Goal: Use online tool/utility: Utilize a website feature to perform a specific function

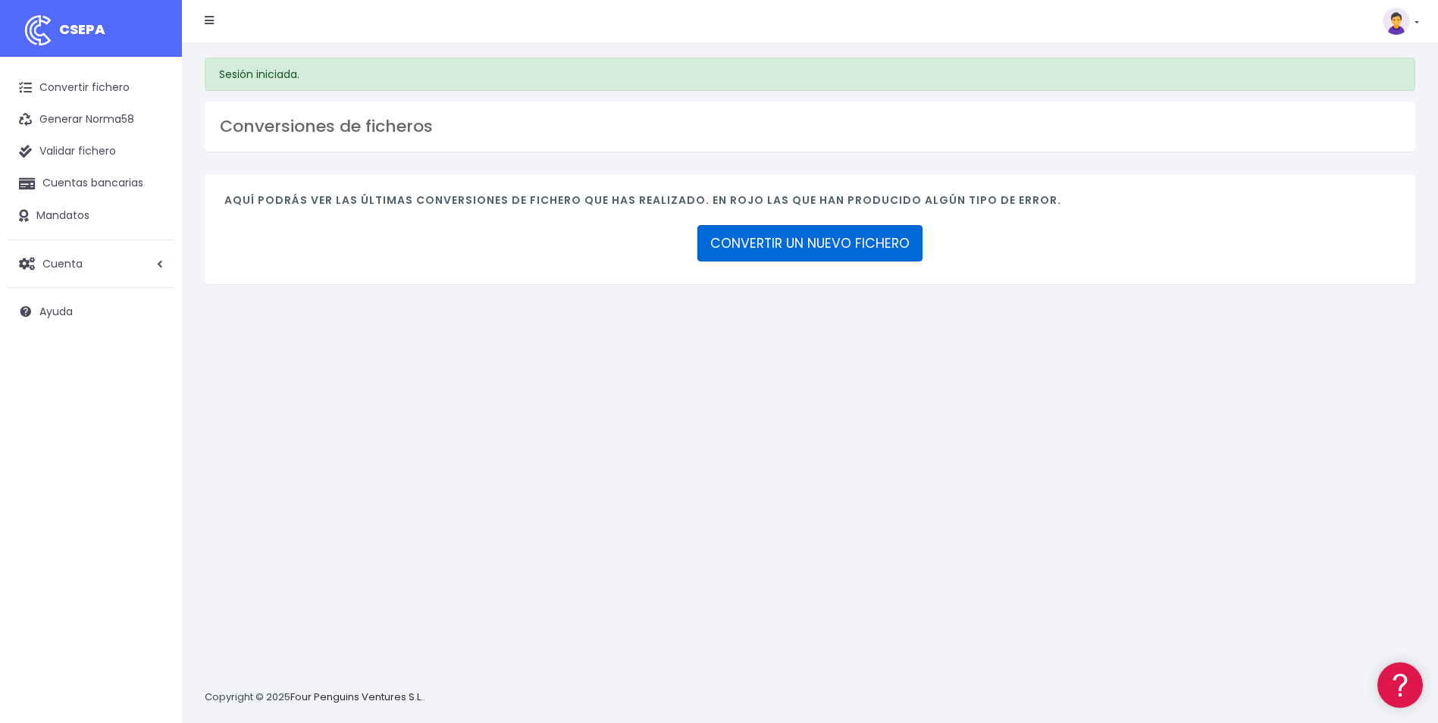
click at [753, 238] on link "CONVERTIR UN NUEVO FICHERO" at bounding box center [809, 243] width 225 height 36
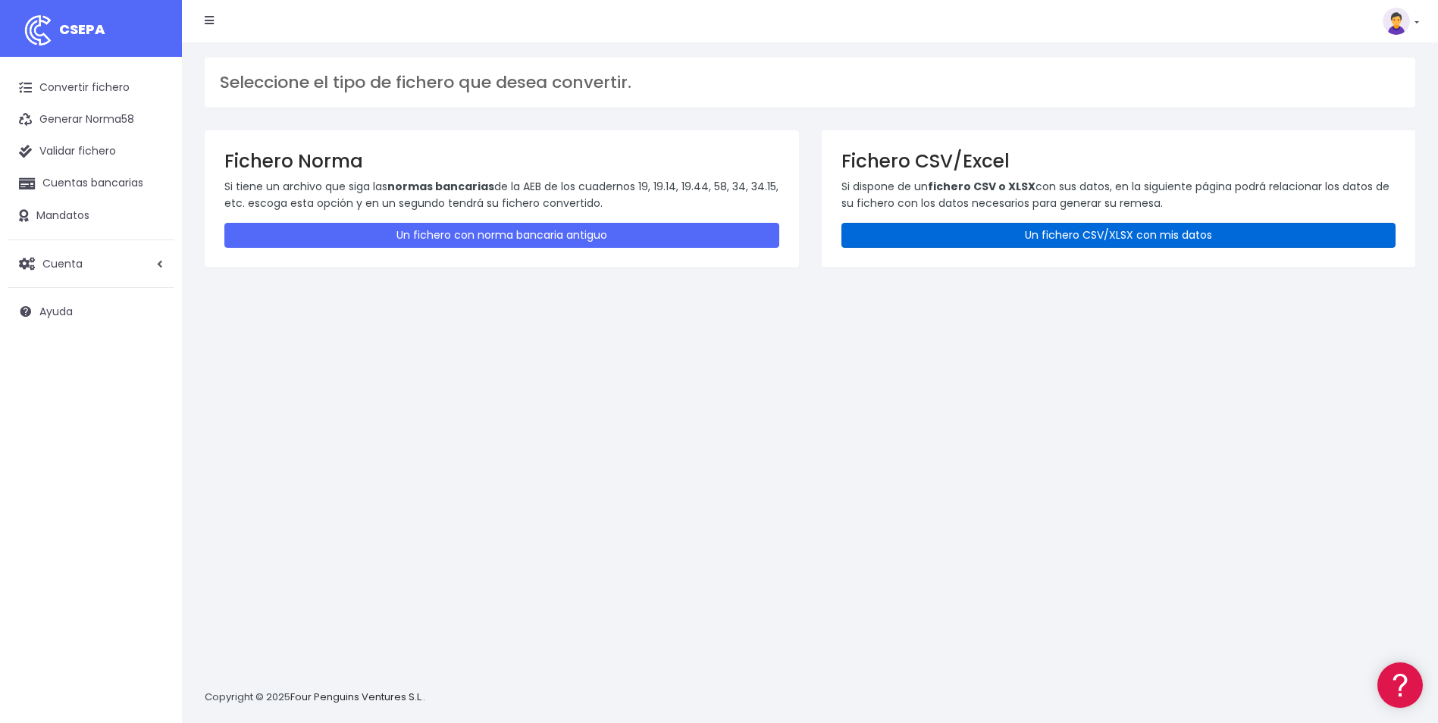
click at [941, 231] on link "Un fichero CSV/XLSX con mis datos" at bounding box center [1118, 235] width 555 height 25
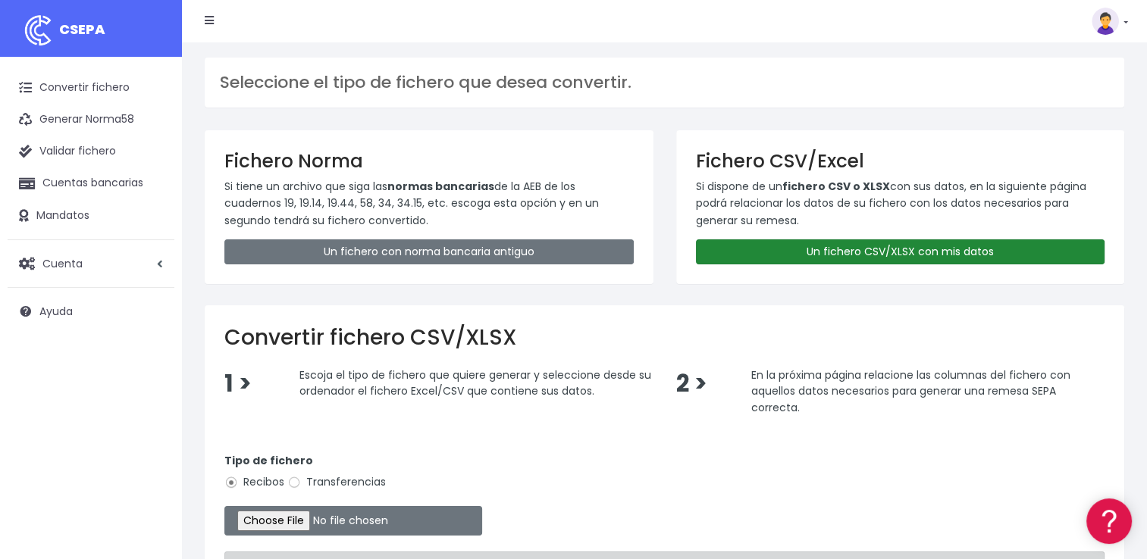
click at [778, 256] on link "Un fichero CSV/XLSX con mis datos" at bounding box center [900, 251] width 409 height 25
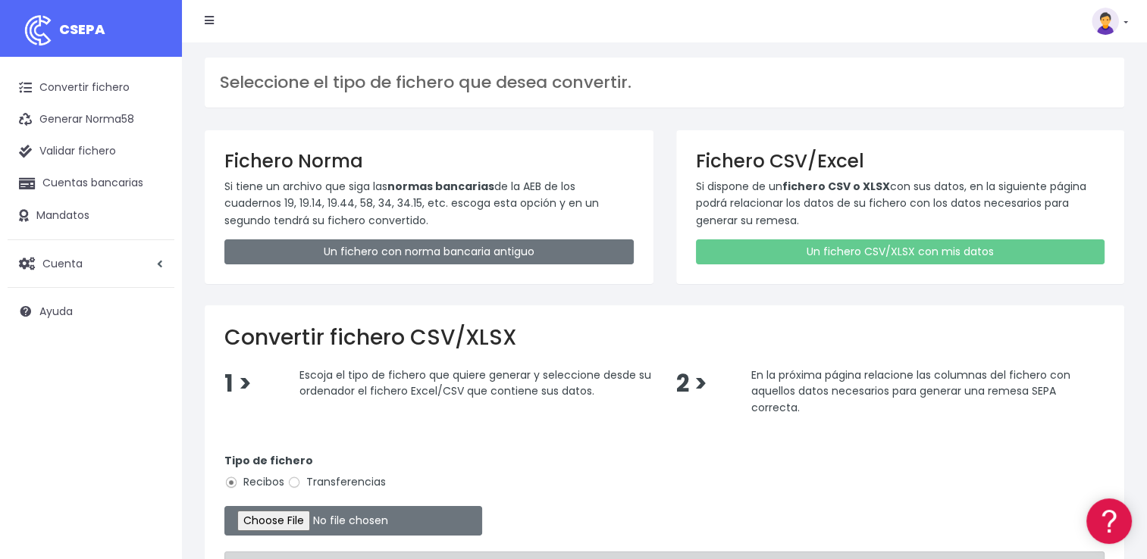
click at [338, 480] on label "Transferencias" at bounding box center [336, 482] width 99 height 16
click at [301, 480] on input "Transferencias" at bounding box center [294, 483] width 14 height 14
radio input "true"
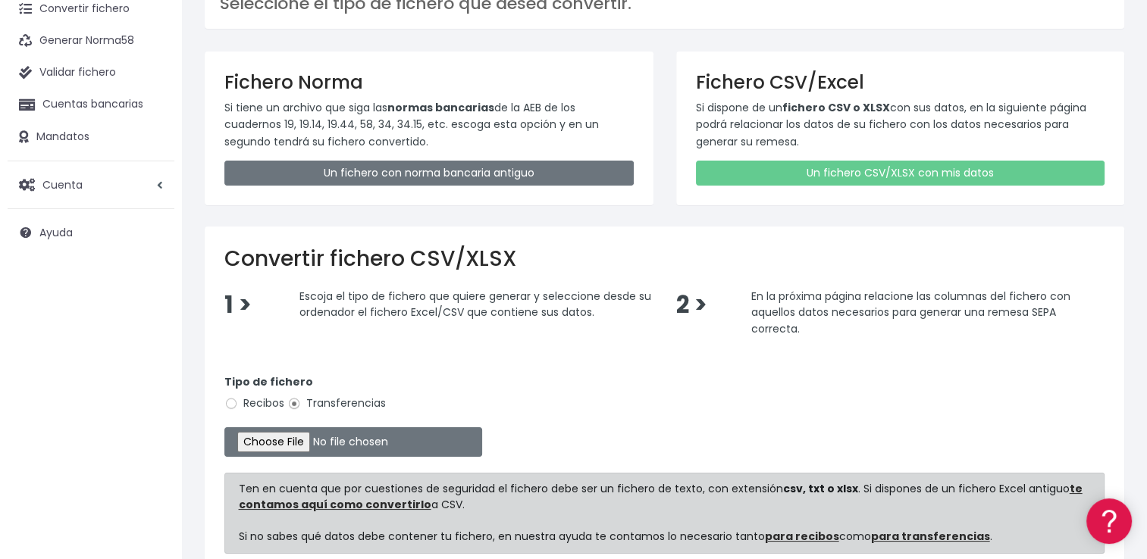
scroll to position [152, 0]
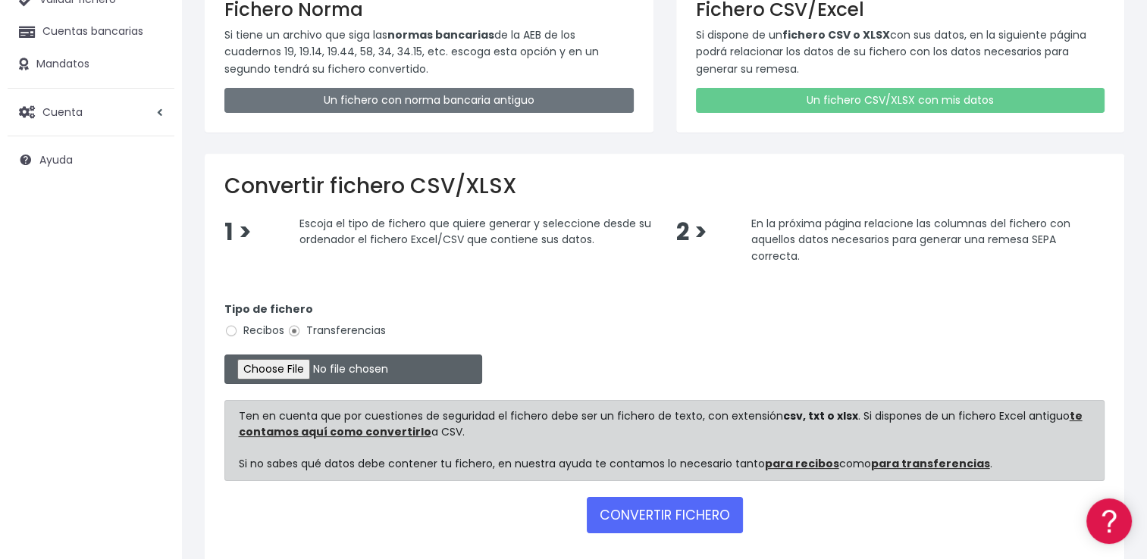
click at [273, 374] on input "file" at bounding box center [353, 370] width 258 height 30
type input "C:\fakepath\REEMBOLSO 0576 ABRAMAR 7399.csv"
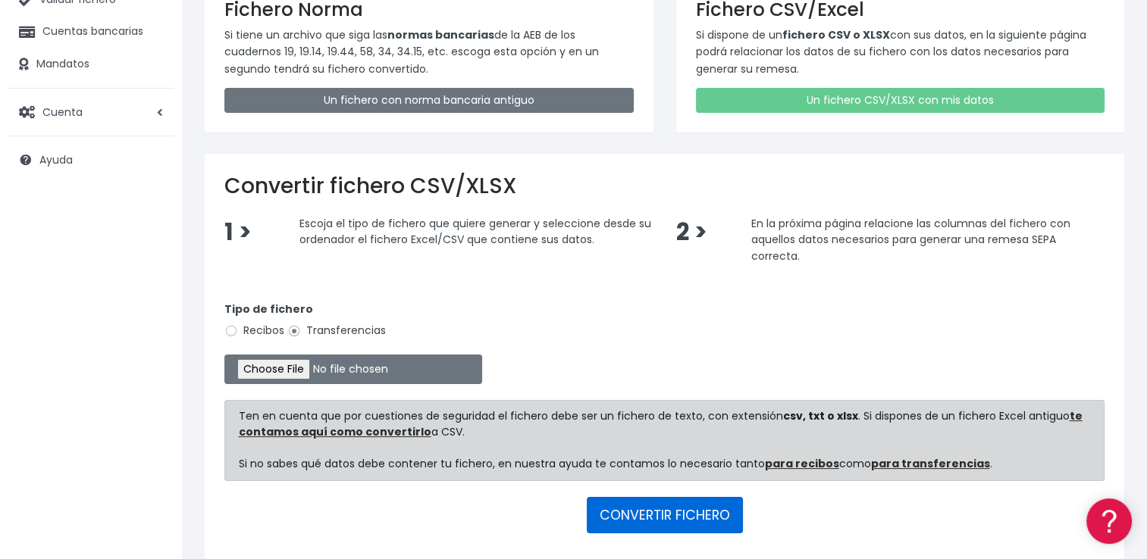
click at [644, 515] on button "CONVERTIR FICHERO" at bounding box center [665, 515] width 156 height 36
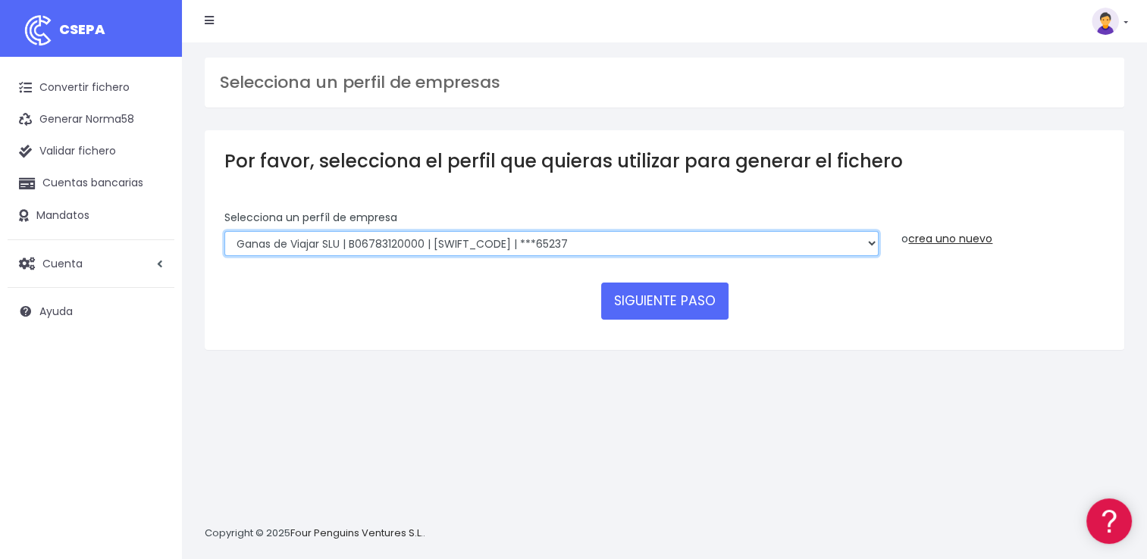
click at [708, 244] on select "World 2 Meet SLU | B62880992001 | [SWIFT_CODE] | ***97721 WORLD2MEET,S.L.U | B6…" at bounding box center [551, 244] width 654 height 26
select select "2777"
click at [224, 231] on select "World 2 Meet SLU | B62880992001 | BSABESBBXXX | ***97721 WORLD2MEET,S.L.U | B62…" at bounding box center [551, 244] width 654 height 26
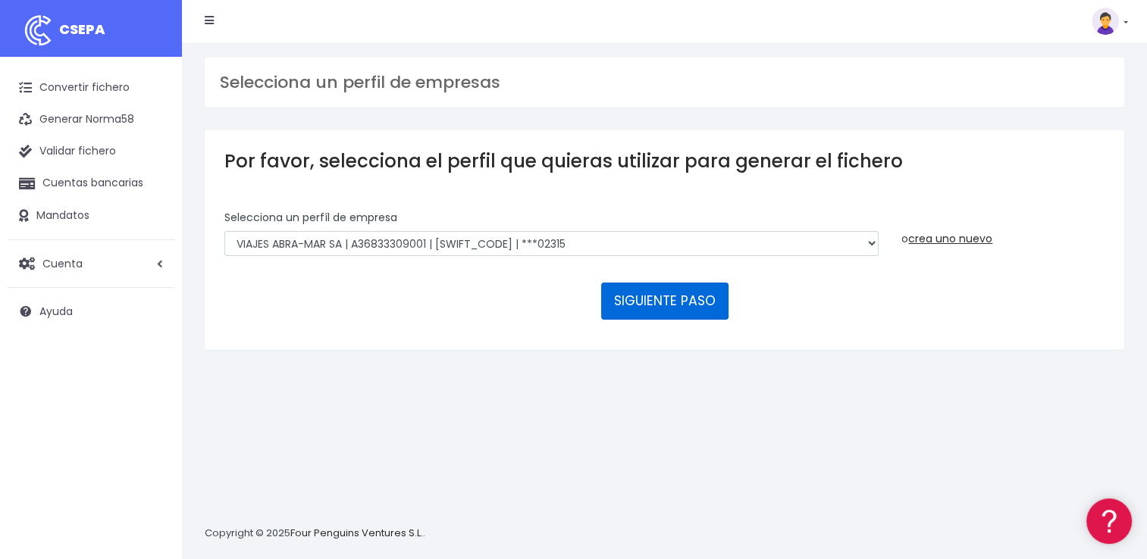
click at [684, 303] on button "SIGUIENTE PASO" at bounding box center [664, 301] width 127 height 36
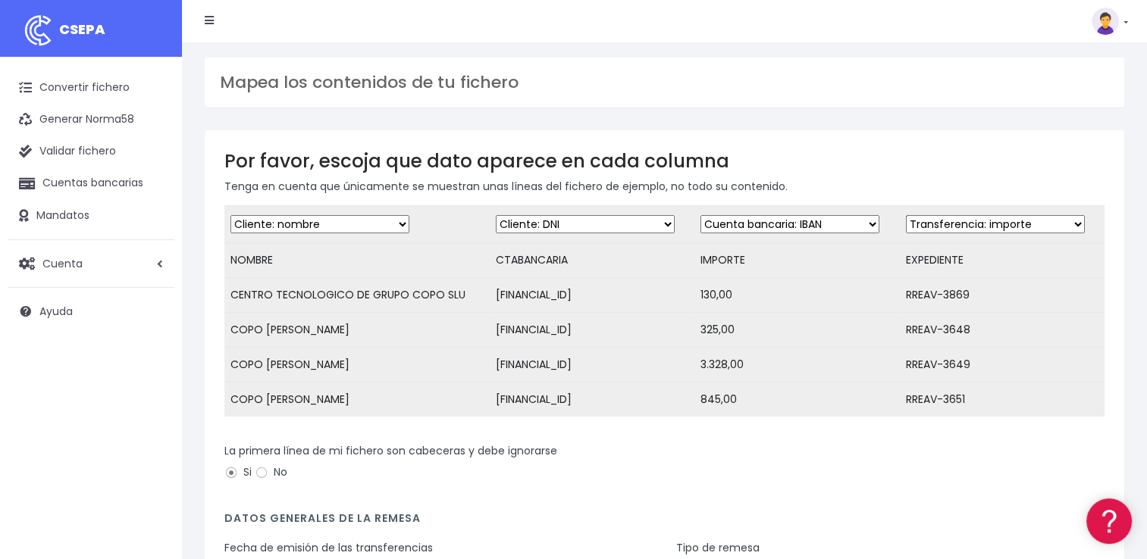
click at [801, 226] on select "Desechar campo Cliente: nombre Cliente: DNI Cliente: Email Cliente: referencia …" at bounding box center [789, 224] width 179 height 18
select select "amount"
click at [700, 215] on select "Desechar campo Cliente: nombre Cliente: DNI Cliente: Email Cliente: referencia …" at bounding box center [789, 224] width 179 height 18
click at [611, 231] on select "Desechar campo Cliente: nombre Cliente: DNI Cliente: Email Cliente: referencia …" at bounding box center [585, 224] width 179 height 18
select select "iban"
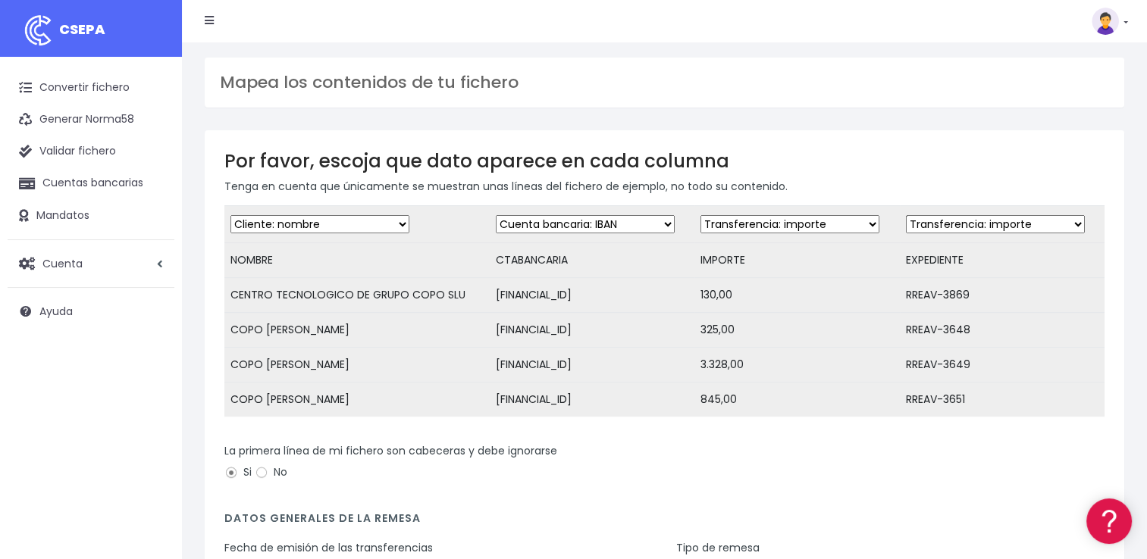
click at [496, 215] on select "Desechar campo Cliente: nombre Cliente: DNI Cliente: Email Cliente: referencia …" at bounding box center [585, 224] width 179 height 18
click at [987, 221] on select "Desechar campo Cliente: nombre Cliente: DNI Cliente: Email Cliente: referencia …" at bounding box center [995, 224] width 179 height 18
click at [906, 215] on select "Desechar campo Cliente: nombre Cliente: DNI Cliente: Email Cliente: referencia …" at bounding box center [995, 224] width 179 height 18
click at [980, 224] on select "Desechar campo Cliente: nombre Cliente: DNI Cliente: Email Cliente: referencia …" at bounding box center [995, 224] width 179 height 18
select select "description"
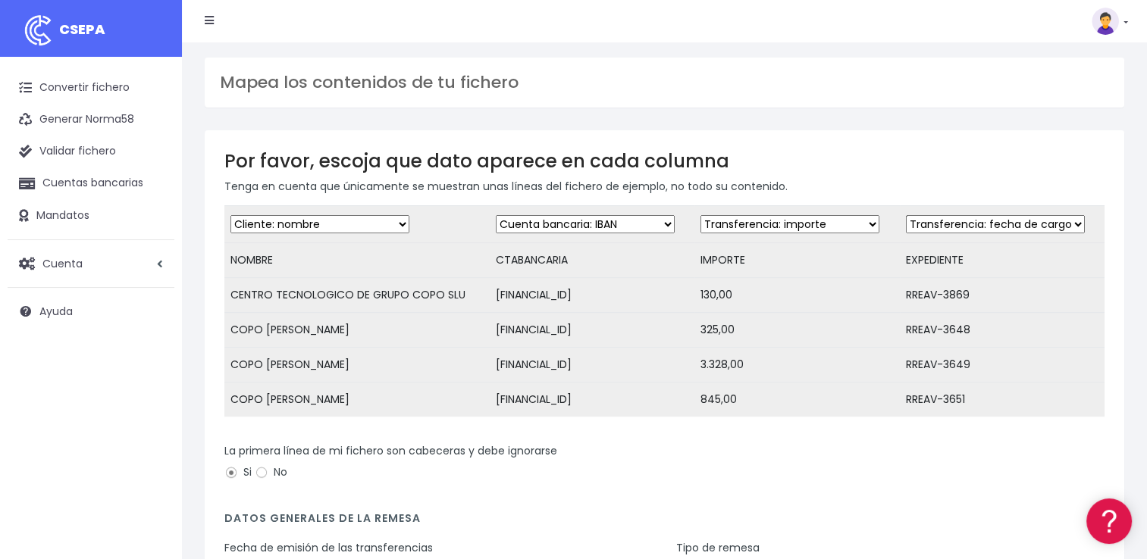
click at [906, 215] on select "Desechar campo Cliente: nombre Cliente: DNI Cliente: Email Cliente: referencia …" at bounding box center [995, 224] width 179 height 18
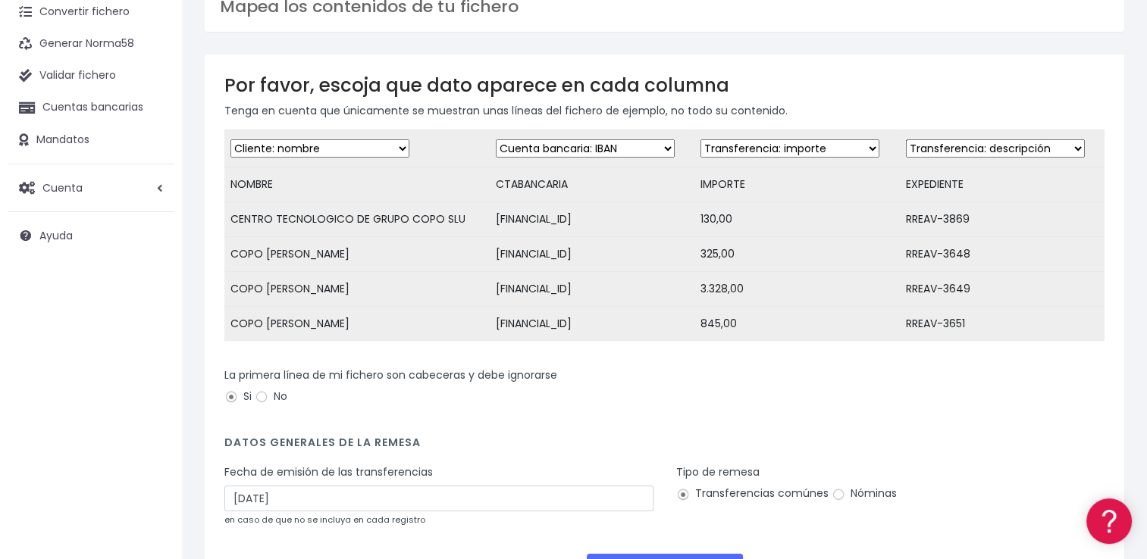
scroll to position [211, 0]
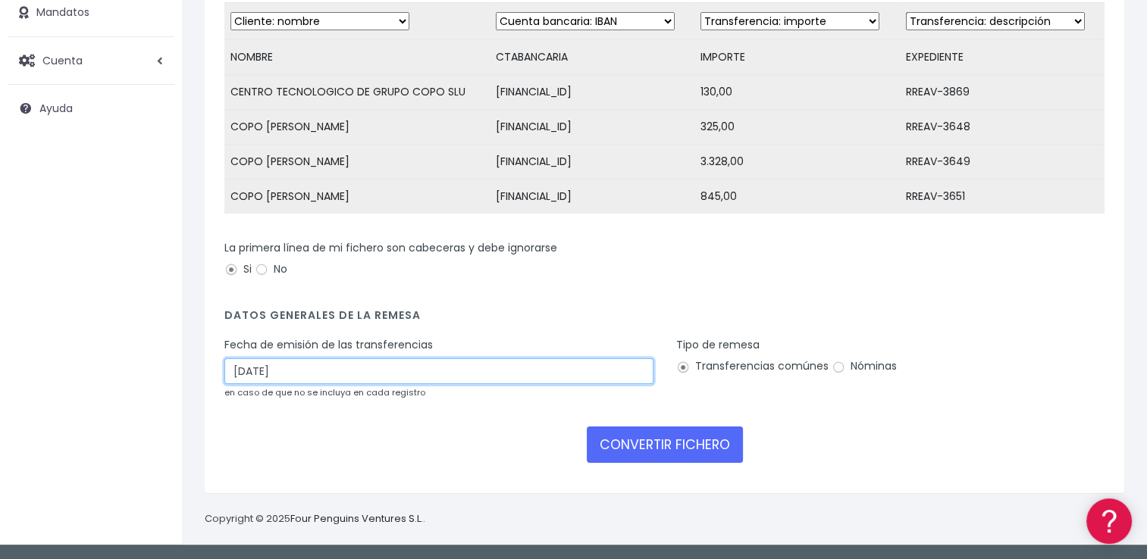
click at [325, 361] on input "10/10/2025" at bounding box center [438, 371] width 429 height 26
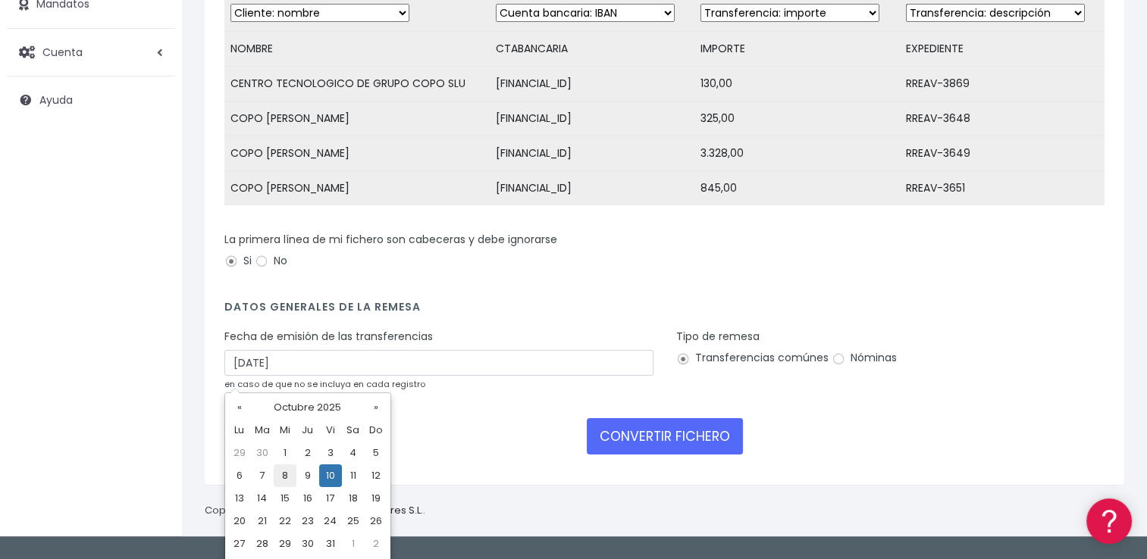
click at [286, 475] on td "8" at bounding box center [285, 476] width 23 height 23
type input "08/10/2025"
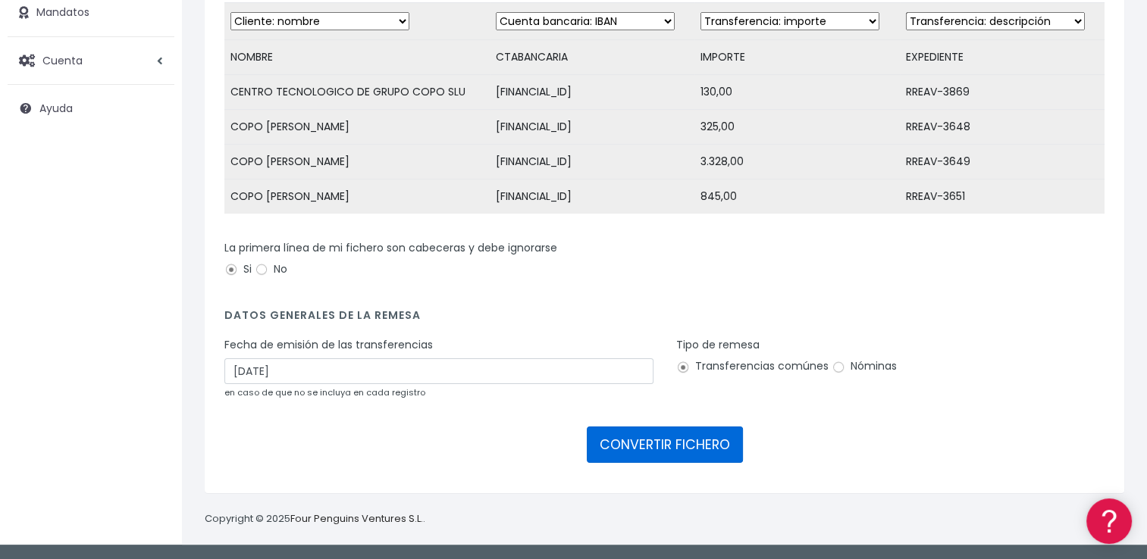
click at [681, 446] on button "CONVERTIR FICHERO" at bounding box center [665, 445] width 156 height 36
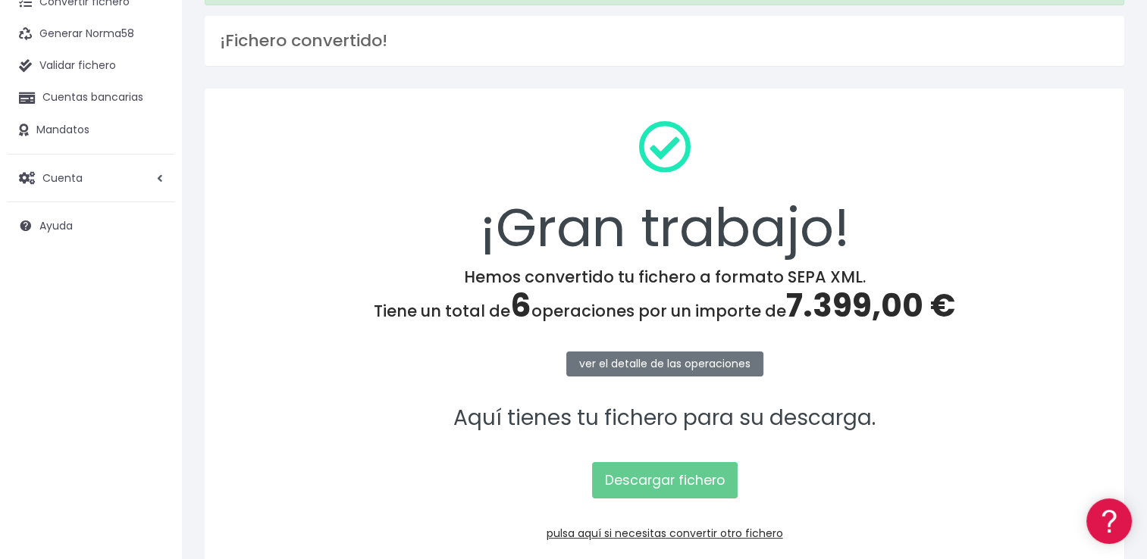
scroll to position [152, 0]
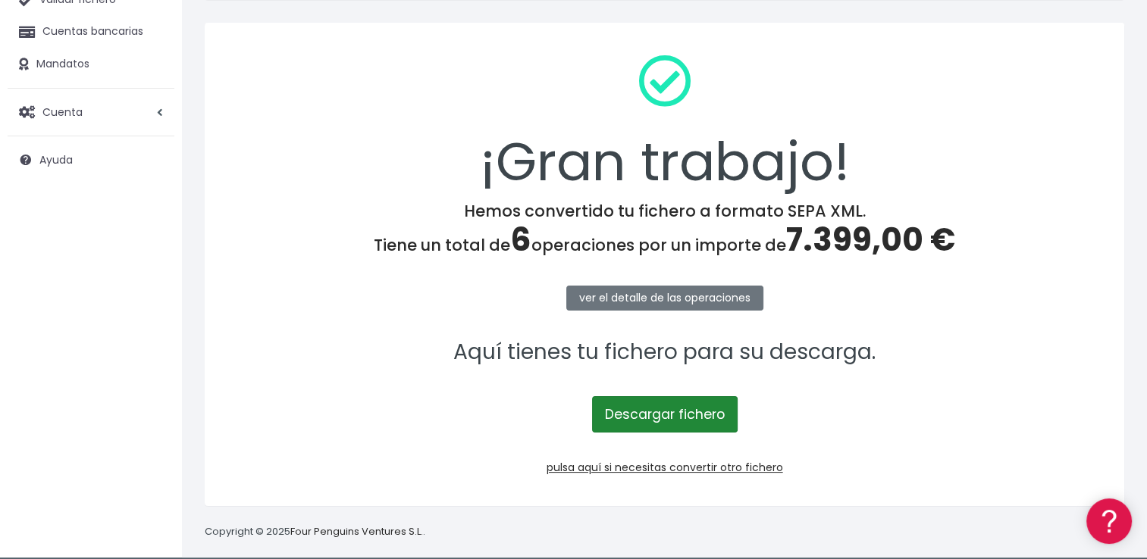
click at [709, 426] on link "Descargar fichero" at bounding box center [665, 414] width 146 height 36
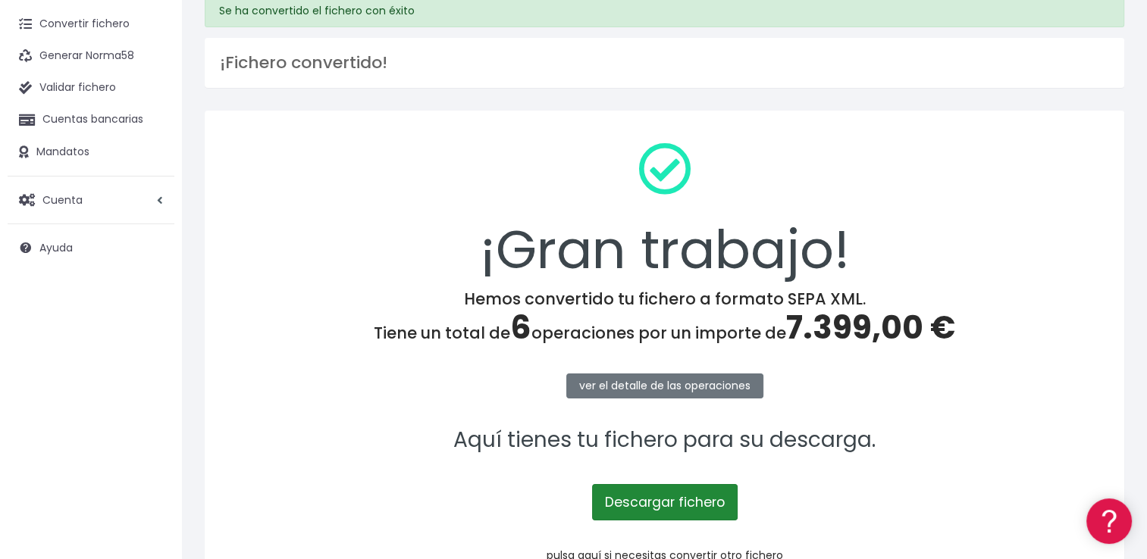
scroll to position [0, 0]
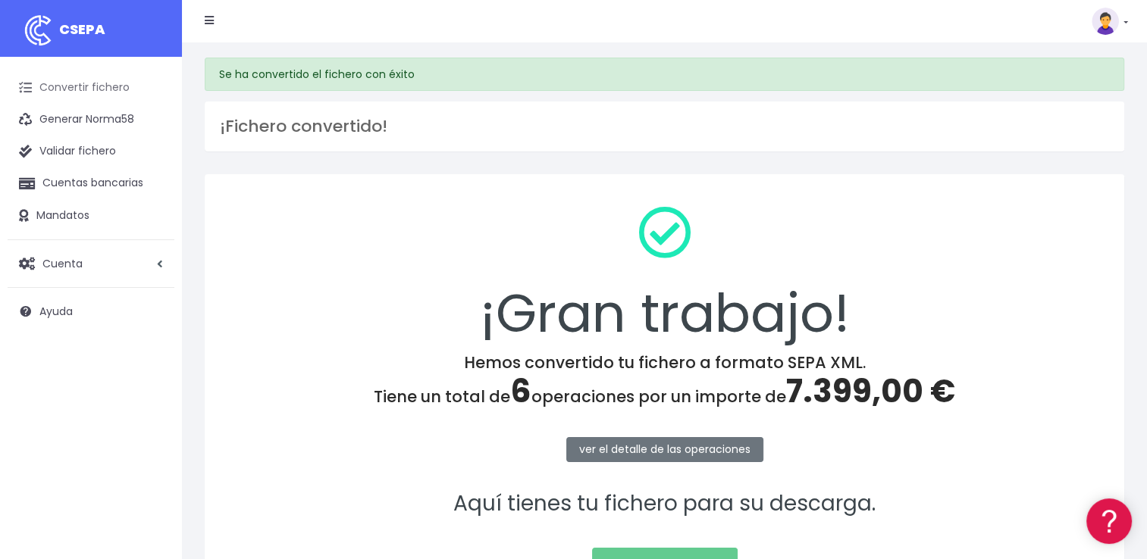
click at [105, 83] on link "Convertir fichero" at bounding box center [91, 88] width 167 height 32
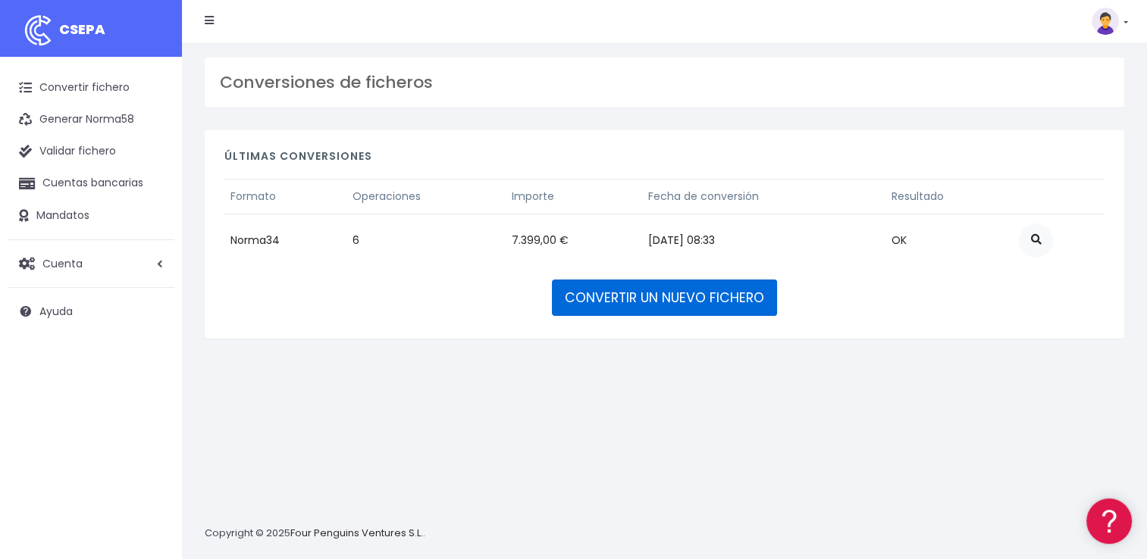
click at [624, 299] on link "CONVERTIR UN NUEVO FICHERO" at bounding box center [664, 298] width 225 height 36
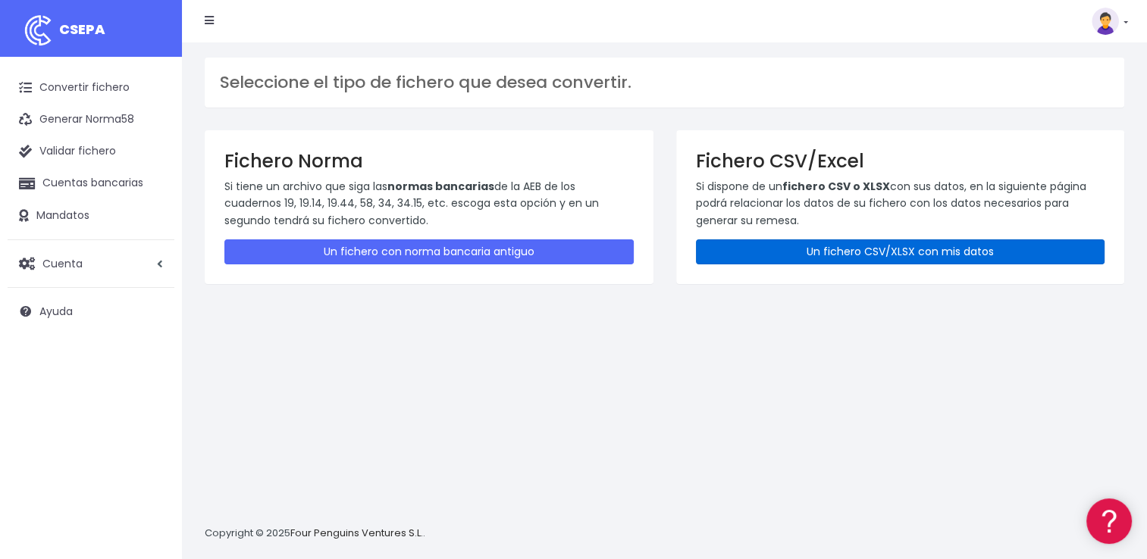
click at [806, 252] on link "Un fichero CSV/XLSX con mis datos" at bounding box center [900, 251] width 409 height 25
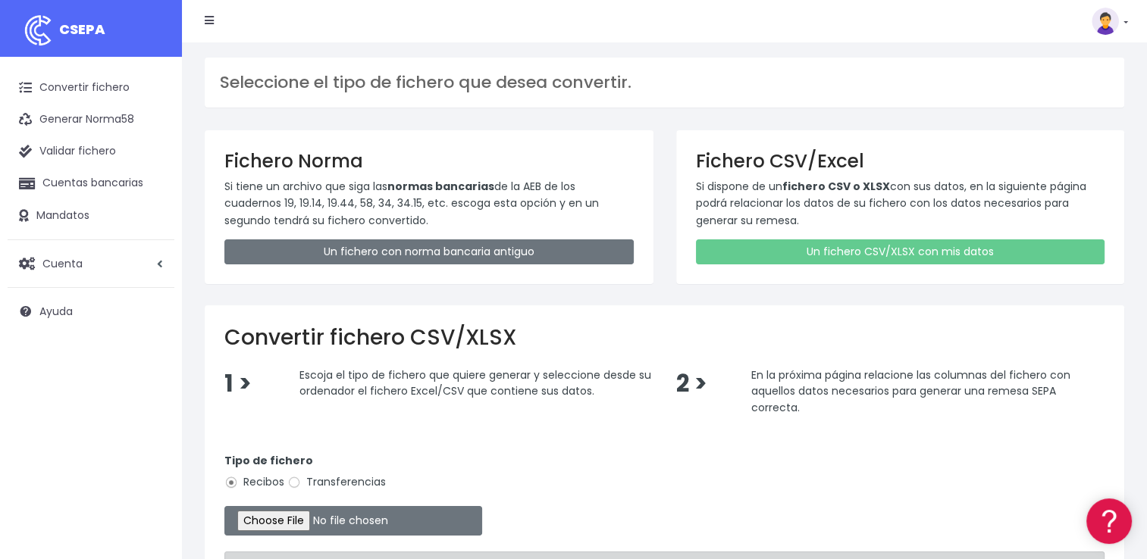
click at [327, 487] on label "Transferencias" at bounding box center [336, 482] width 99 height 16
click at [301, 487] on input "Transferencias" at bounding box center [294, 483] width 14 height 14
radio input "true"
click at [308, 525] on input "file" at bounding box center [353, 521] width 258 height 30
type input "C:\fakepath\REEMBOLSOS 0535 W2M CORPORATE 21081,97.csv"
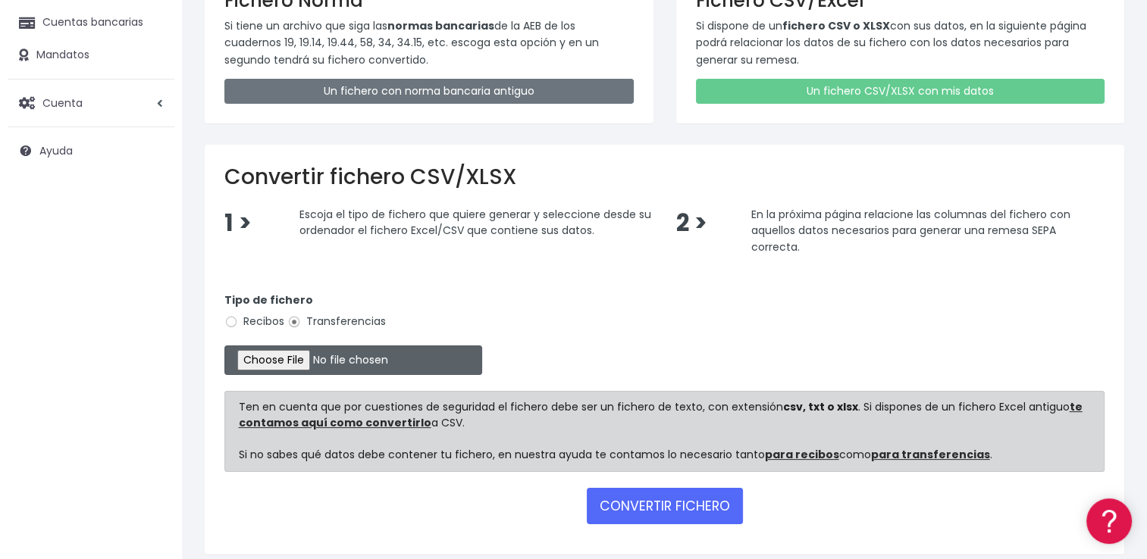
scroll to position [219, 0]
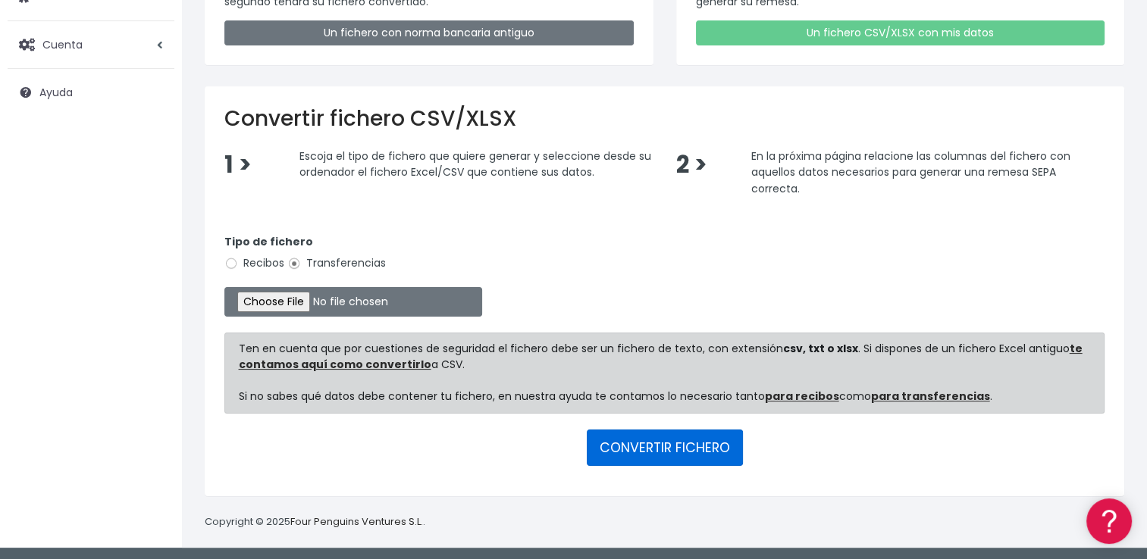
click at [630, 452] on button "CONVERTIR FICHERO" at bounding box center [665, 448] width 156 height 36
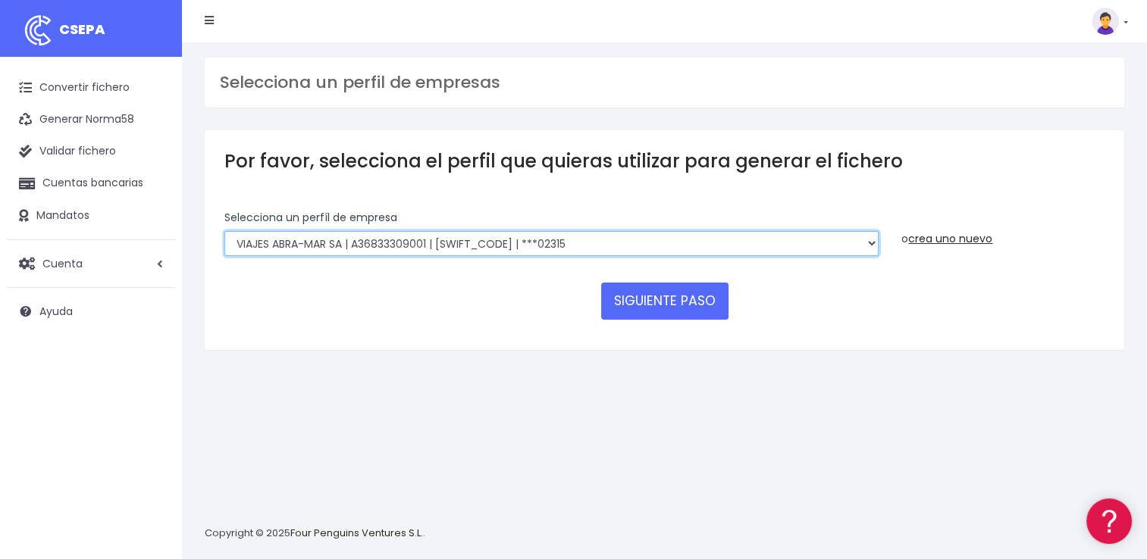
click at [482, 238] on select "World 2 Meet SLU | B62880992001 | BSABESBBXXX | ***97721 WORLD2MEET,S.L.U | B62…" at bounding box center [551, 244] width 654 height 26
select select "2468"
click at [224, 231] on select "World 2 Meet SLU | B62880992001 | BSABESBBXXX | ***97721 WORLD2MEET,S.L.U | B62…" at bounding box center [551, 244] width 654 height 26
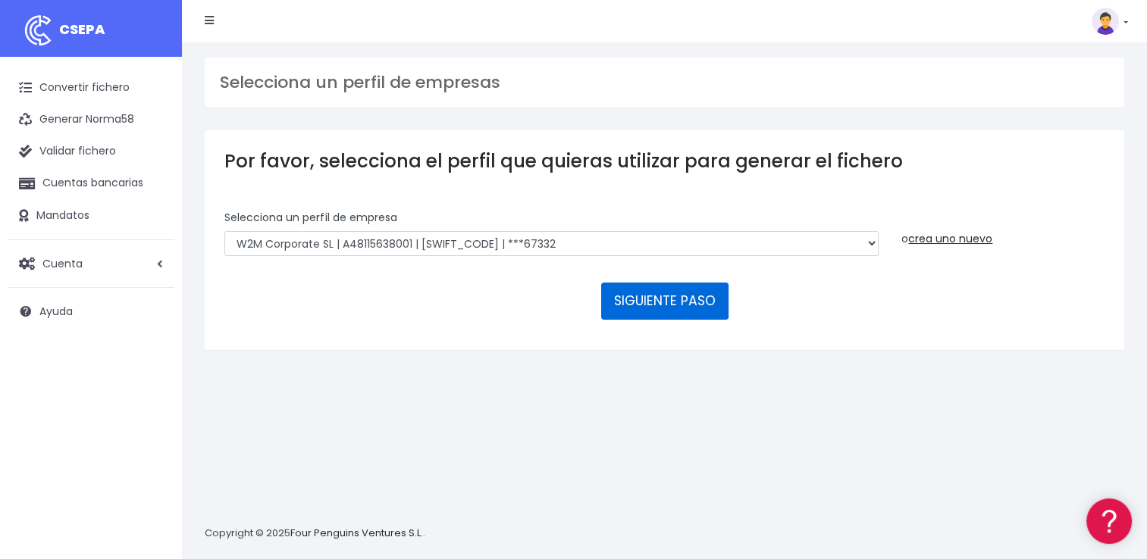
click at [689, 308] on button "SIGUIENTE PASO" at bounding box center [664, 301] width 127 height 36
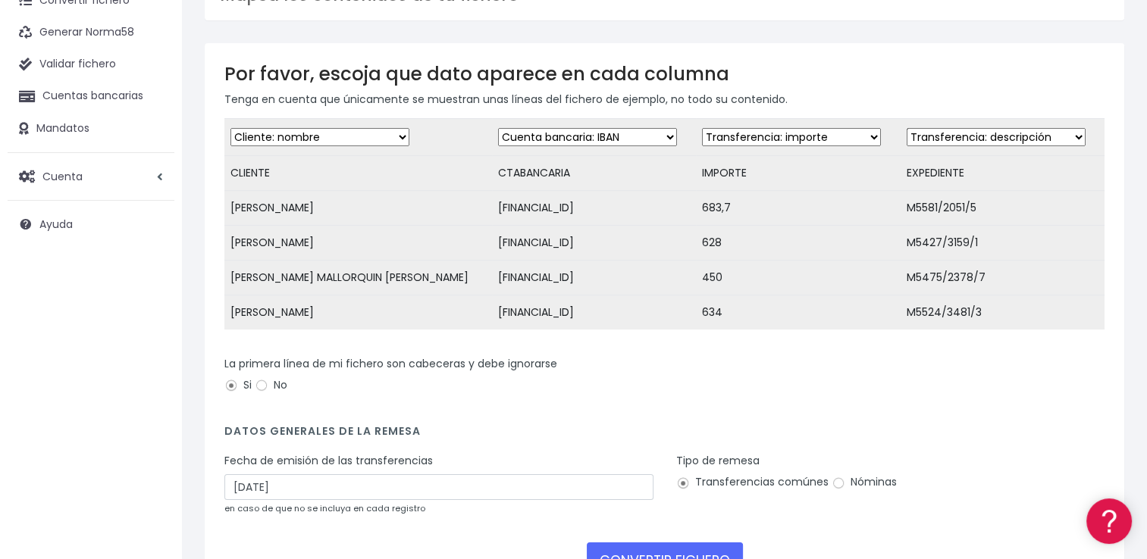
scroll to position [152, 0]
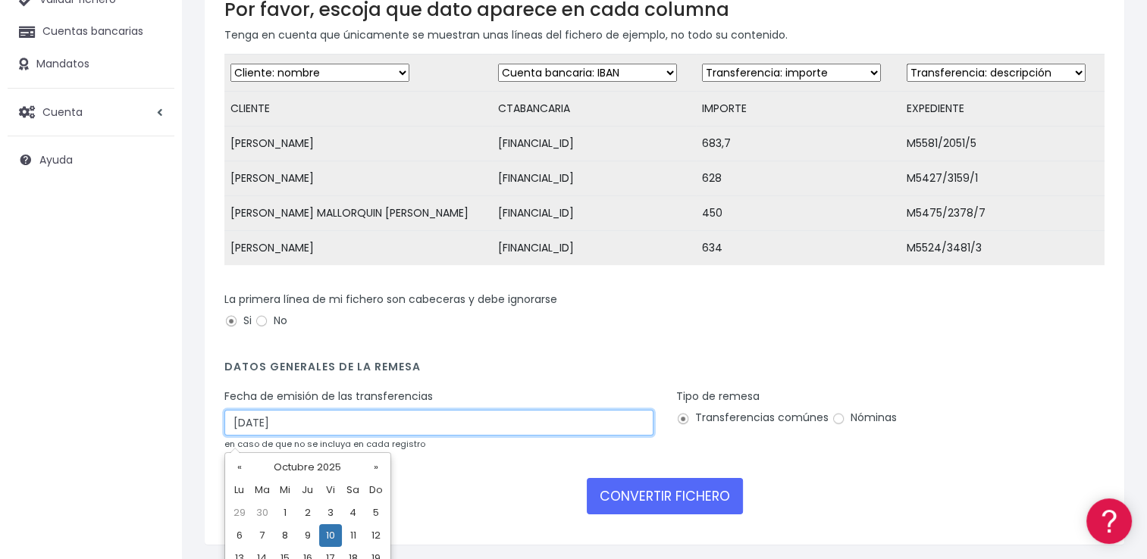
click at [521, 431] on input "[DATE]" at bounding box center [438, 423] width 429 height 26
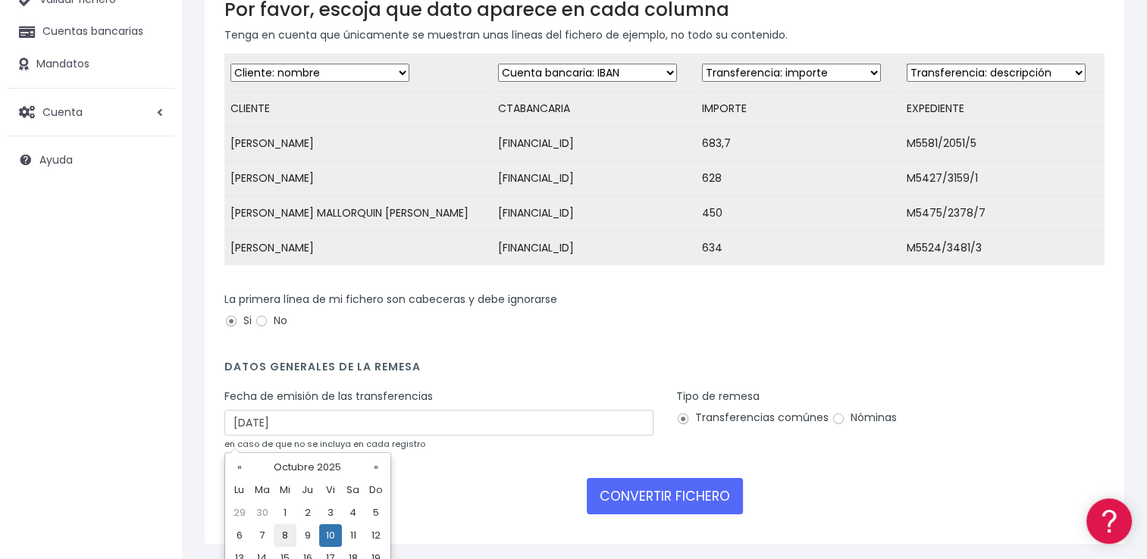
click at [285, 535] on td "8" at bounding box center [285, 535] width 23 height 23
type input "[DATE]"
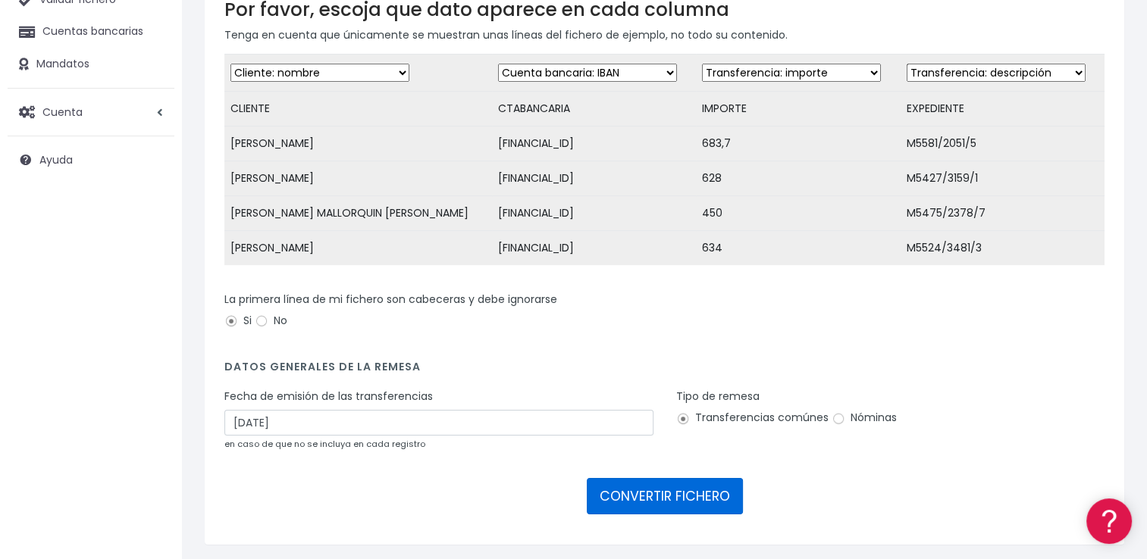
click at [642, 506] on button "CONVERTIR FICHERO" at bounding box center [665, 496] width 156 height 36
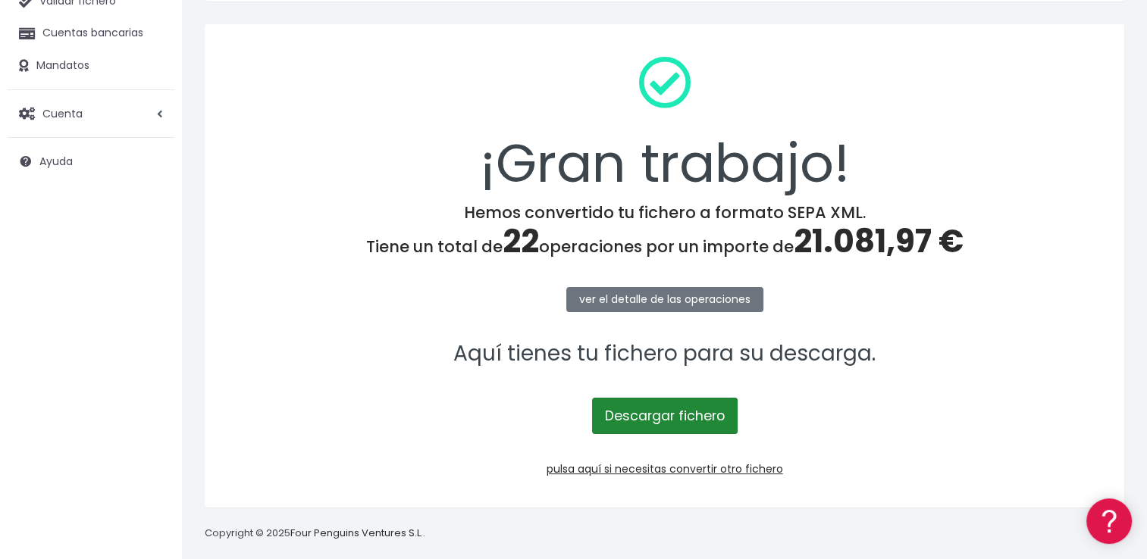
scroll to position [164, 0]
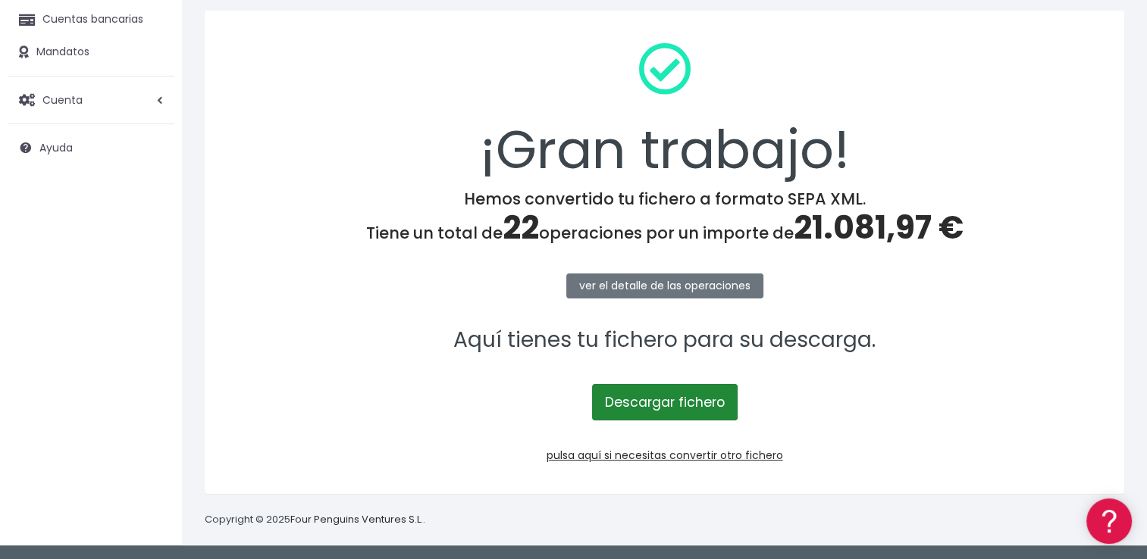
click at [673, 396] on link "Descargar fichero" at bounding box center [665, 402] width 146 height 36
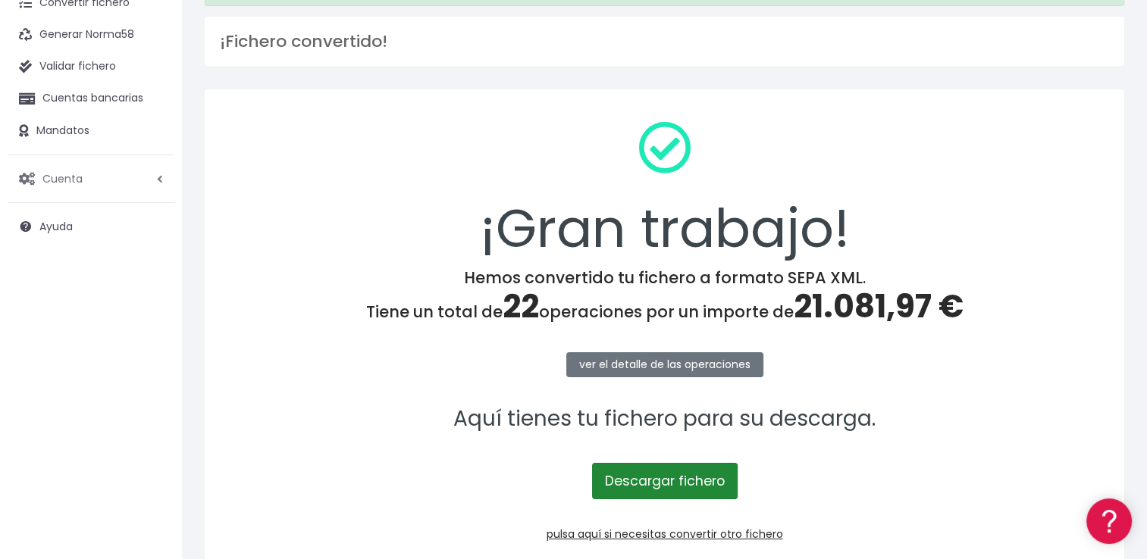
scroll to position [0, 0]
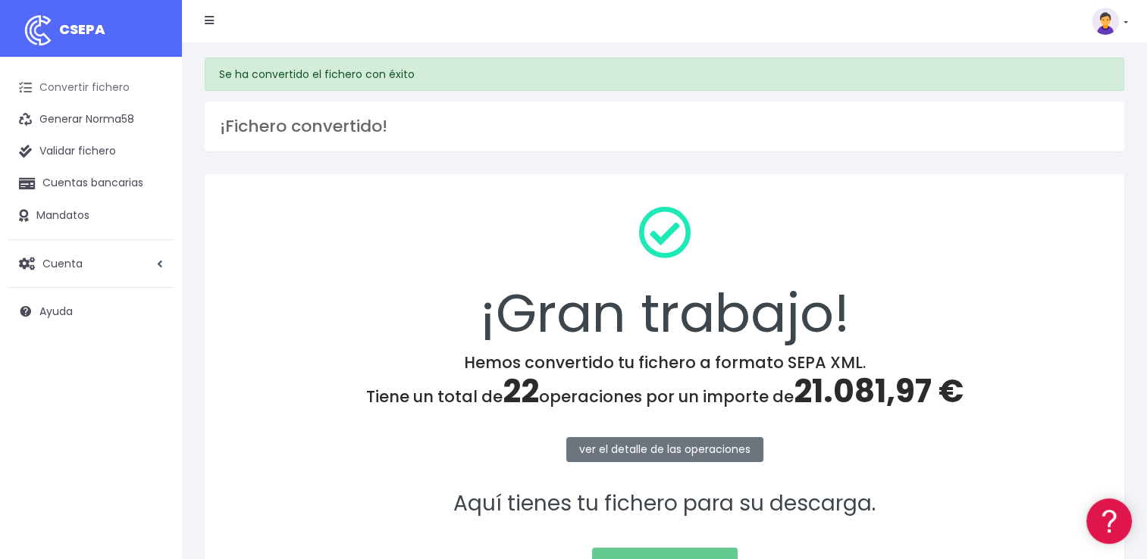
click at [99, 91] on link "Convertir fichero" at bounding box center [91, 88] width 167 height 32
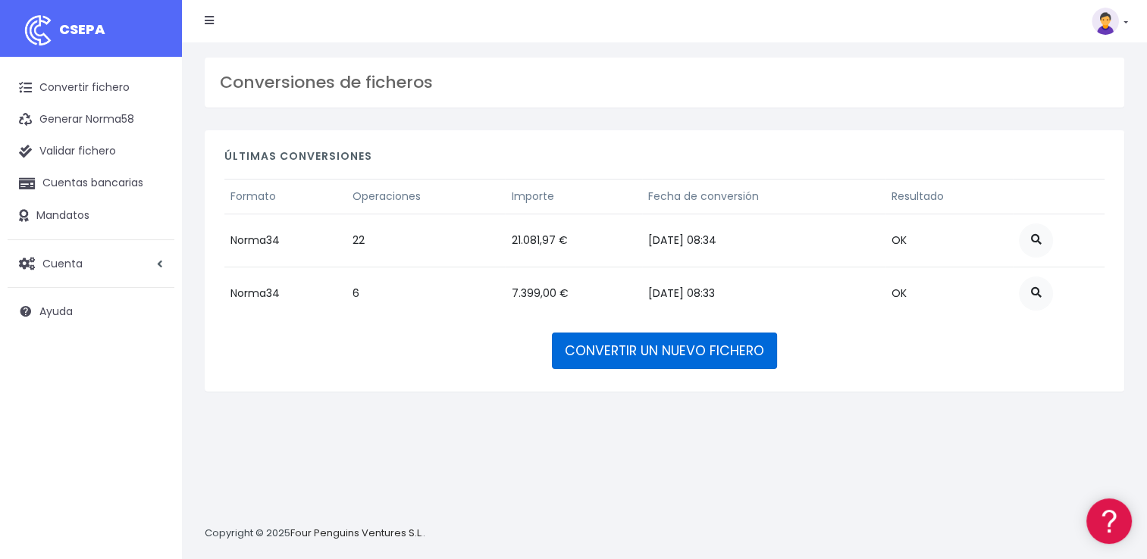
click at [626, 360] on link "CONVERTIR UN NUEVO FICHERO" at bounding box center [664, 351] width 225 height 36
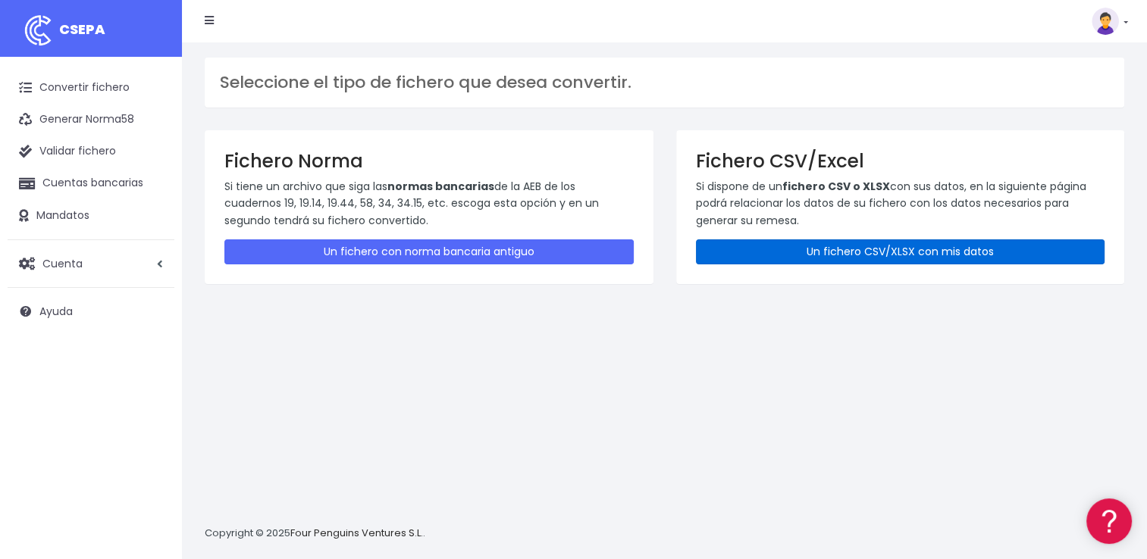
click at [821, 258] on link "Un fichero CSV/XLSX con mis datos" at bounding box center [900, 251] width 409 height 25
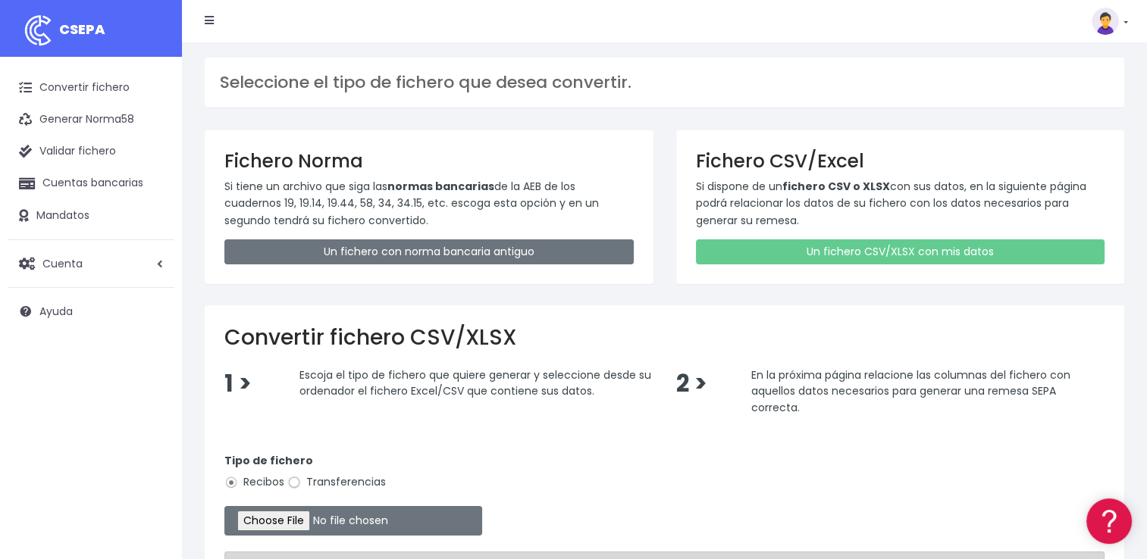
click at [300, 486] on input "Transferencias" at bounding box center [294, 483] width 14 height 14
radio input "true"
click at [299, 516] on input "file" at bounding box center [353, 521] width 258 height 30
type input "C:\fakepath\REEMBOLSOS 0554 V2M 15646,06.csv"
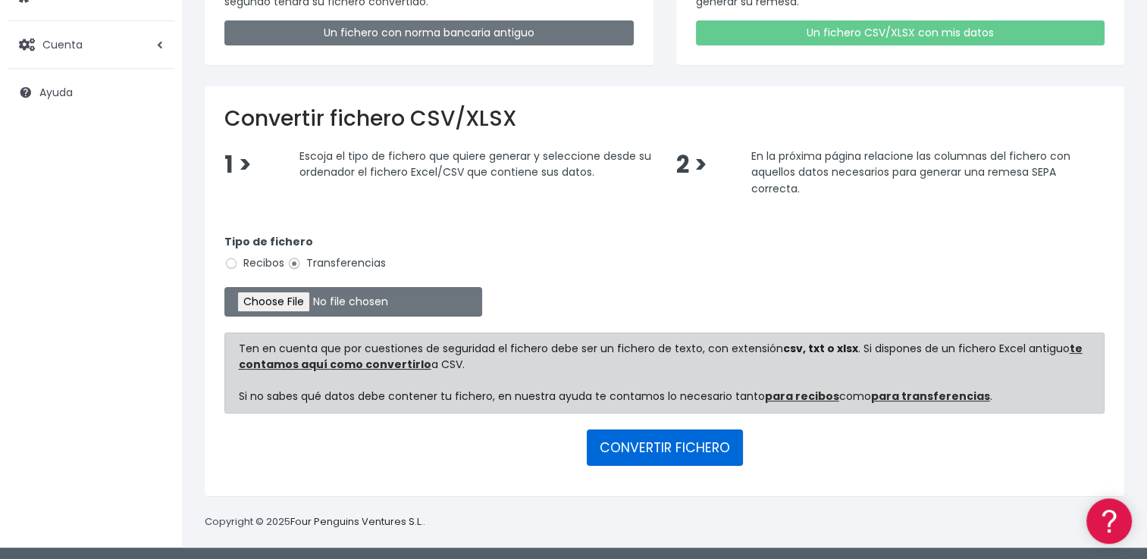
click at [700, 444] on button "CONVERTIR FICHERO" at bounding box center [665, 448] width 156 height 36
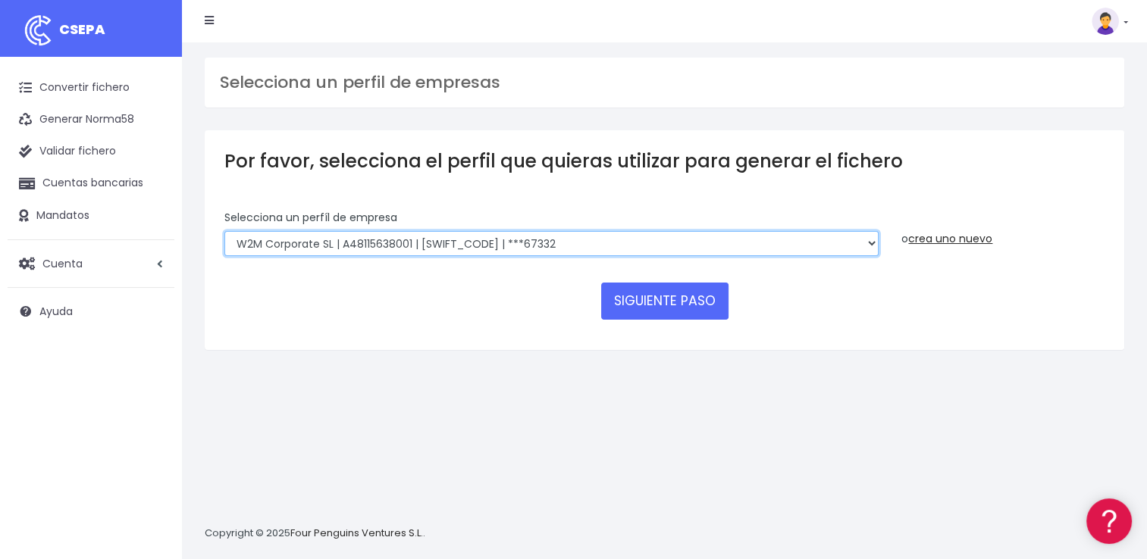
click at [584, 249] on select "World 2 Meet SLU | B62880992001 | [SWIFT_CODE] | ***97721 WORLD2MEET,S.L.U | B6…" at bounding box center [551, 244] width 654 height 26
click at [652, 247] on select "World 2 Meet SLU | B62880992001 | BSABESBBXXX | ***97721 WORLD2MEET,S.L.U | B62…" at bounding box center [551, 244] width 654 height 26
select select "2265"
click at [224, 231] on select "World 2 Meet SLU | B62880992001 | BSABESBBXXX | ***97721 WORLD2MEET,S.L.U | B62…" at bounding box center [551, 244] width 654 height 26
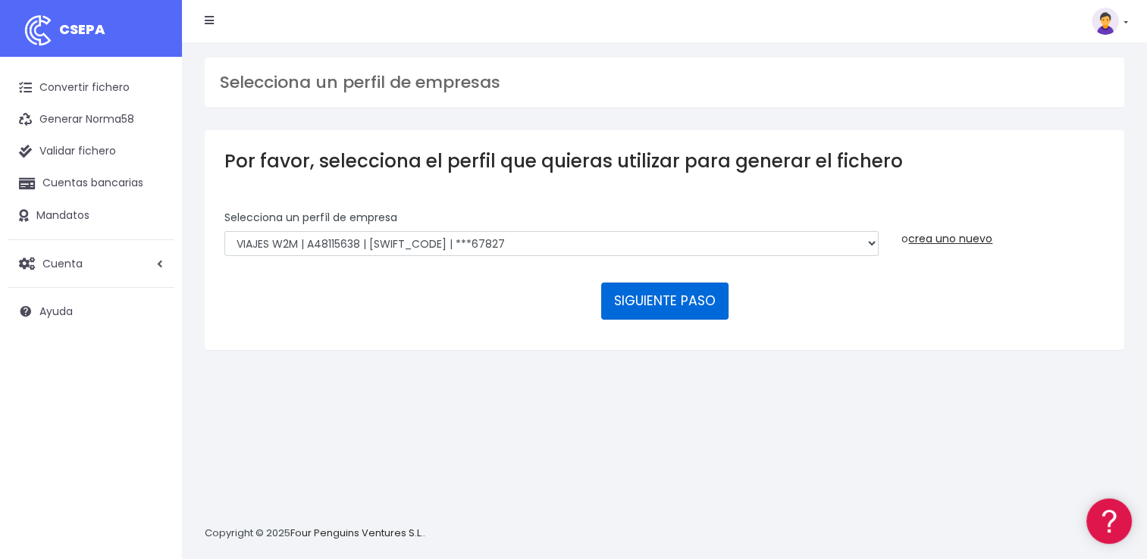
click at [686, 303] on button "SIGUIENTE PASO" at bounding box center [664, 301] width 127 height 36
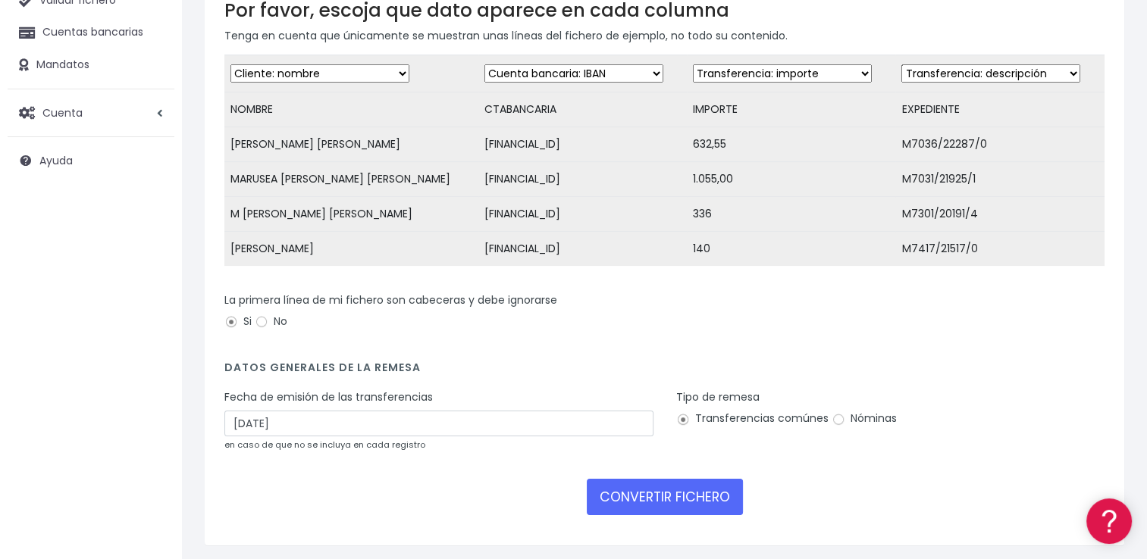
scroll to position [152, 0]
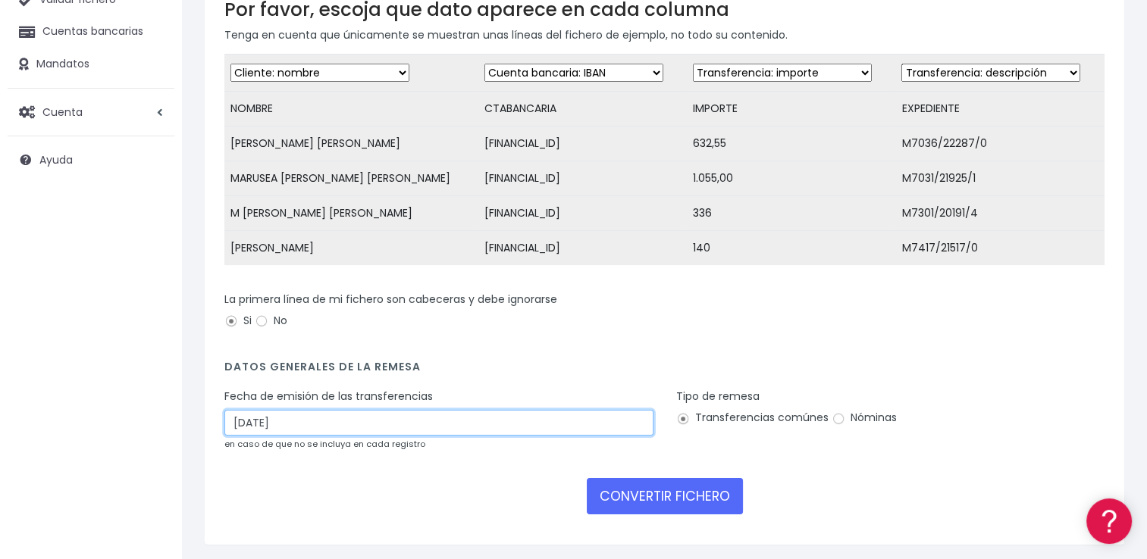
click at [447, 430] on input "[DATE]" at bounding box center [438, 423] width 429 height 26
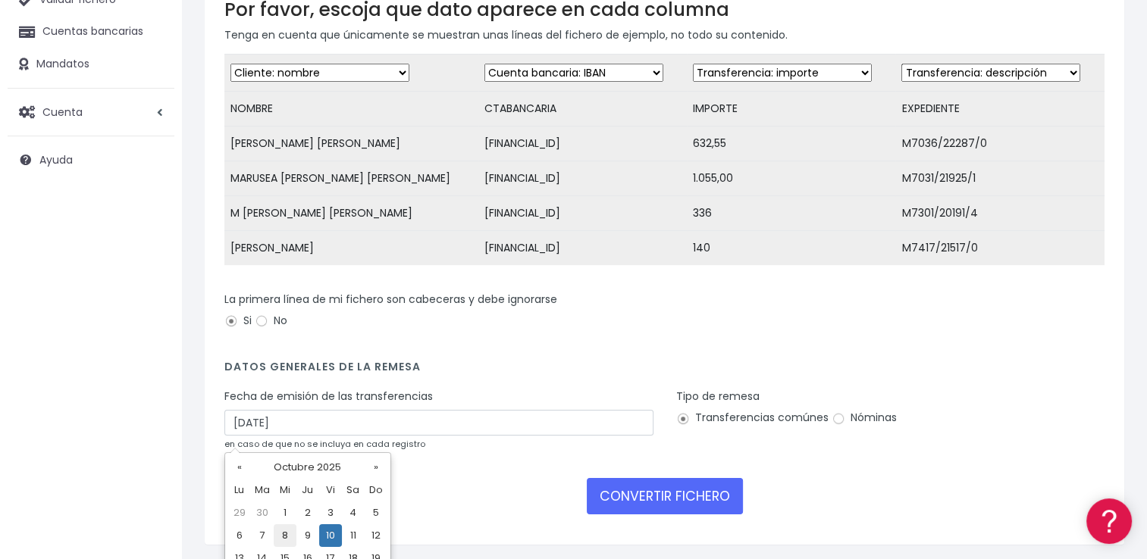
click at [292, 540] on td "8" at bounding box center [285, 535] width 23 height 23
type input "[DATE]"
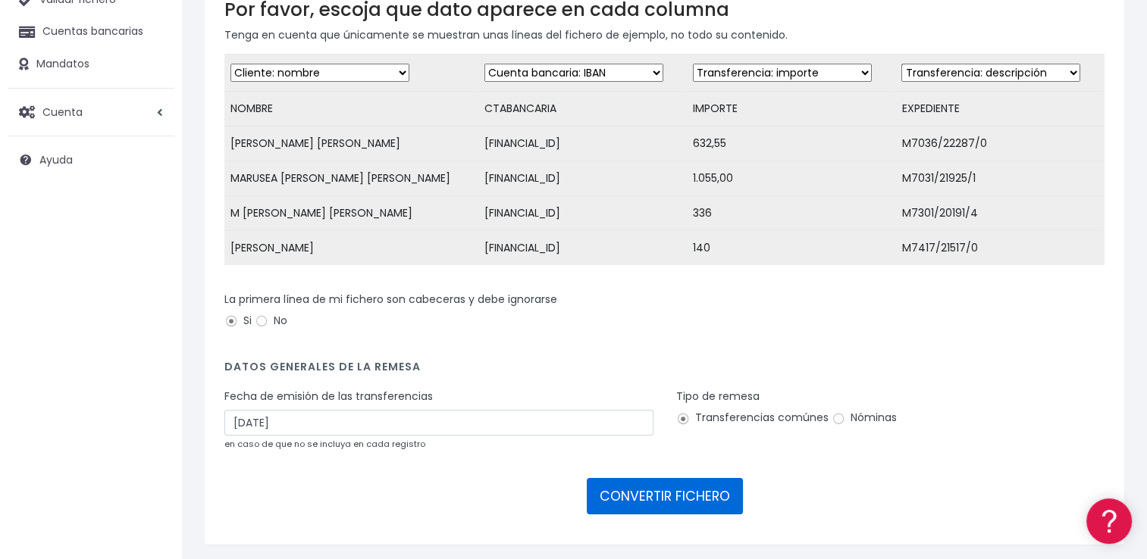
click at [628, 508] on button "CONVERTIR FICHERO" at bounding box center [665, 496] width 156 height 36
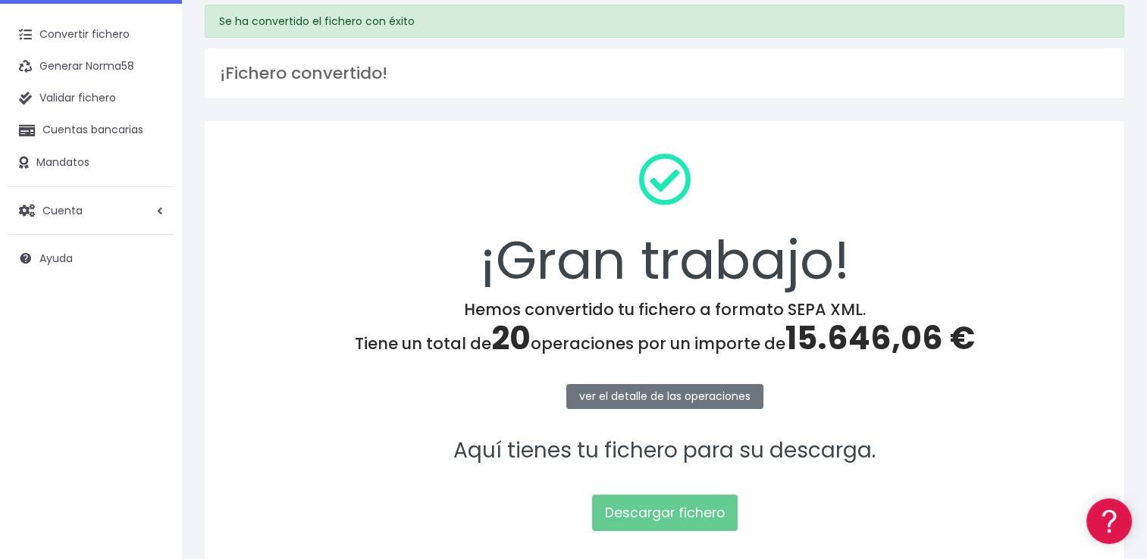
scroll to position [152, 0]
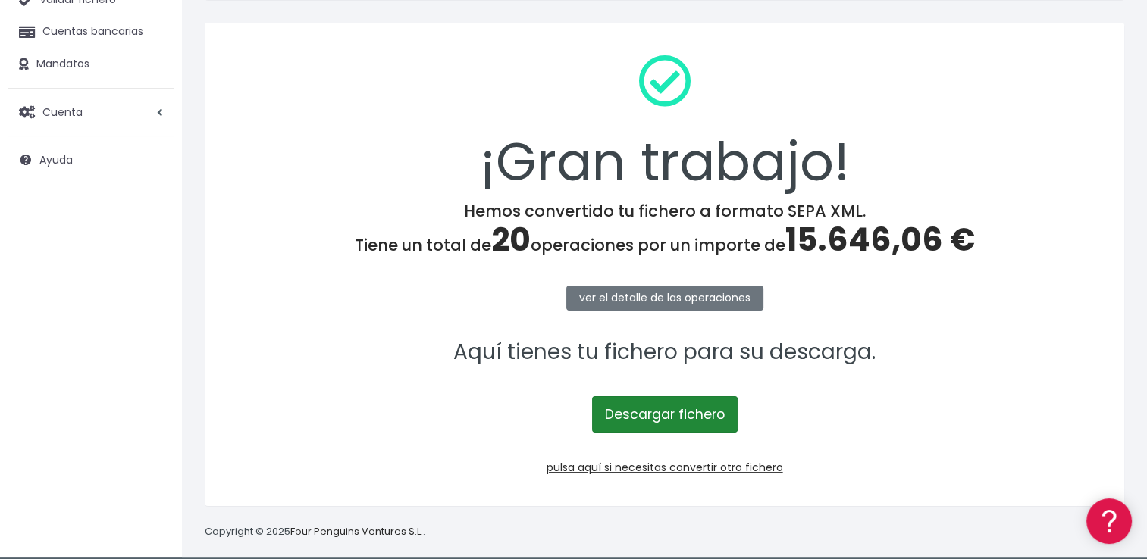
click at [725, 415] on link "Descargar fichero" at bounding box center [665, 414] width 146 height 36
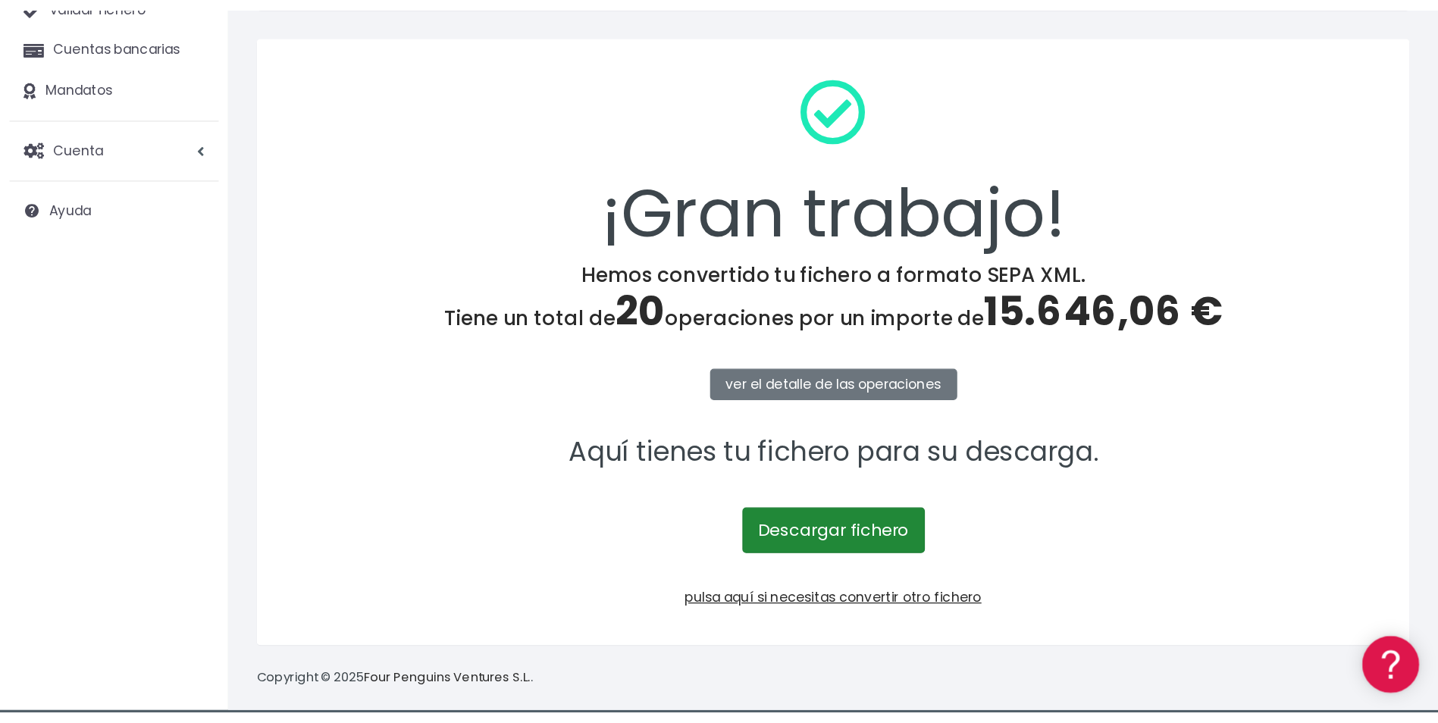
scroll to position [14, 0]
